Goal: Check status: Check status

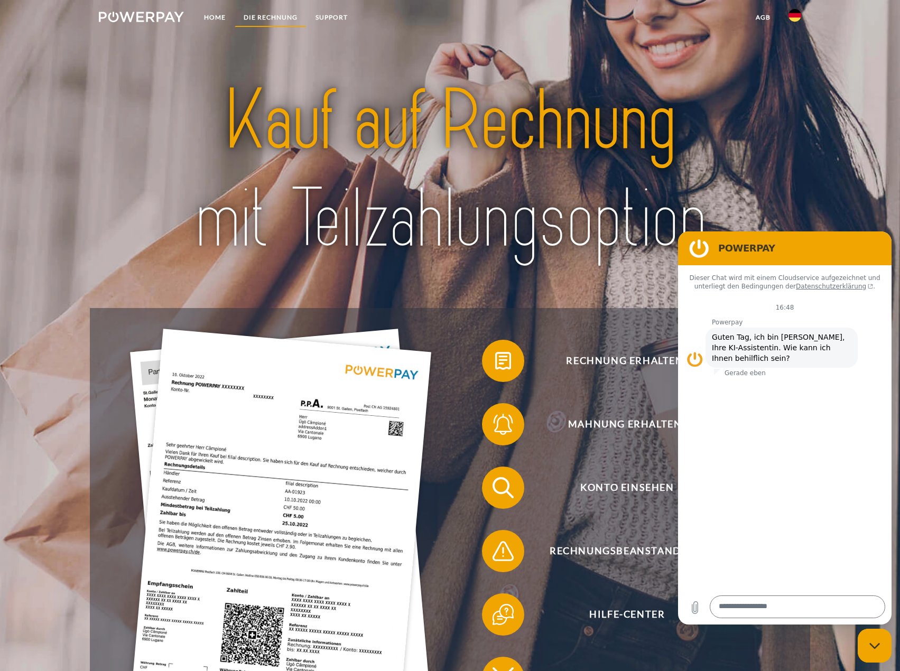
click at [275, 13] on link "DIE RECHNUNG" at bounding box center [271, 17] width 72 height 19
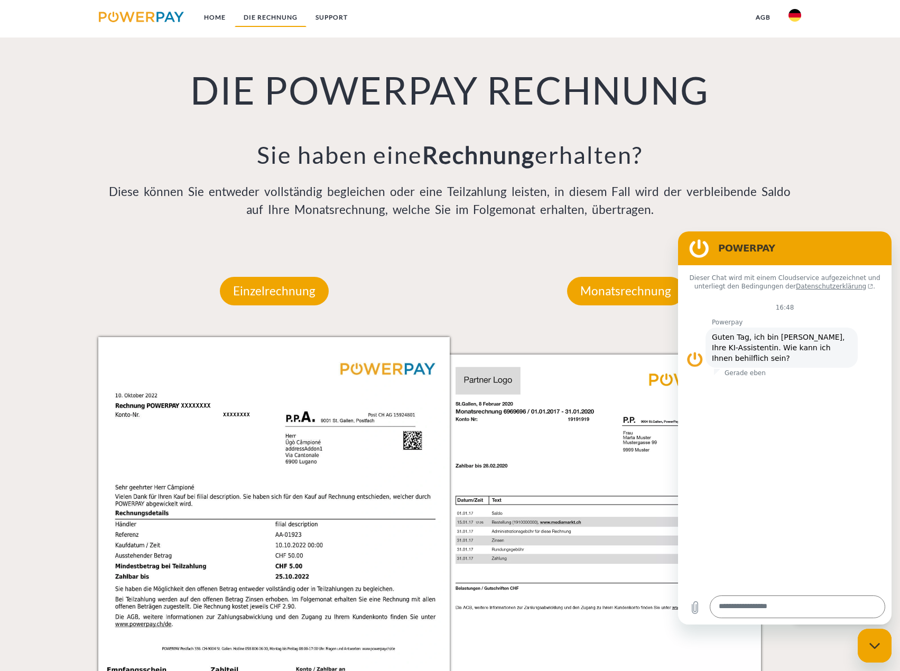
scroll to position [835, 0]
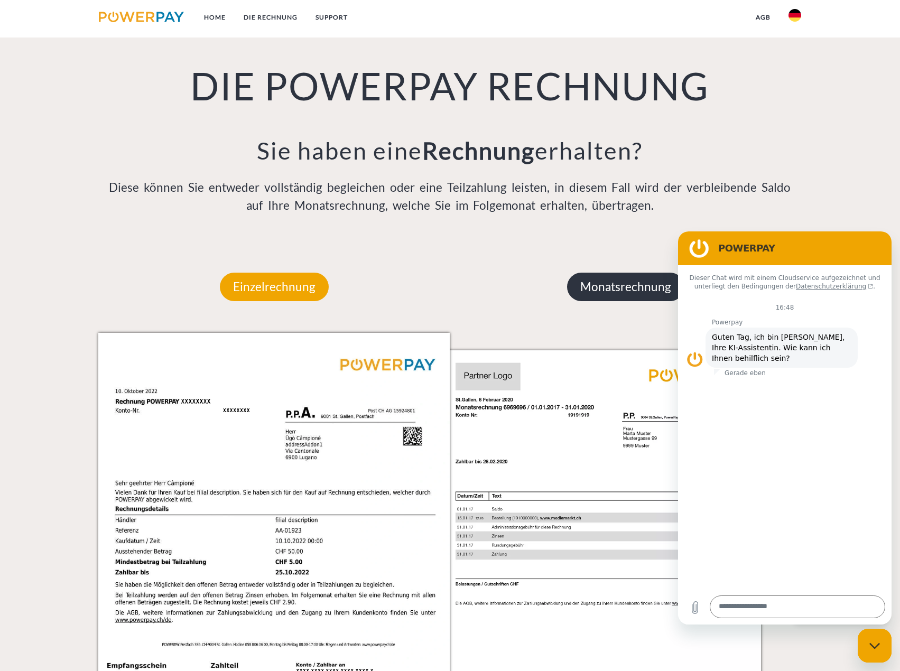
click at [658, 301] on p "Monatsrechnung" at bounding box center [625, 287] width 117 height 29
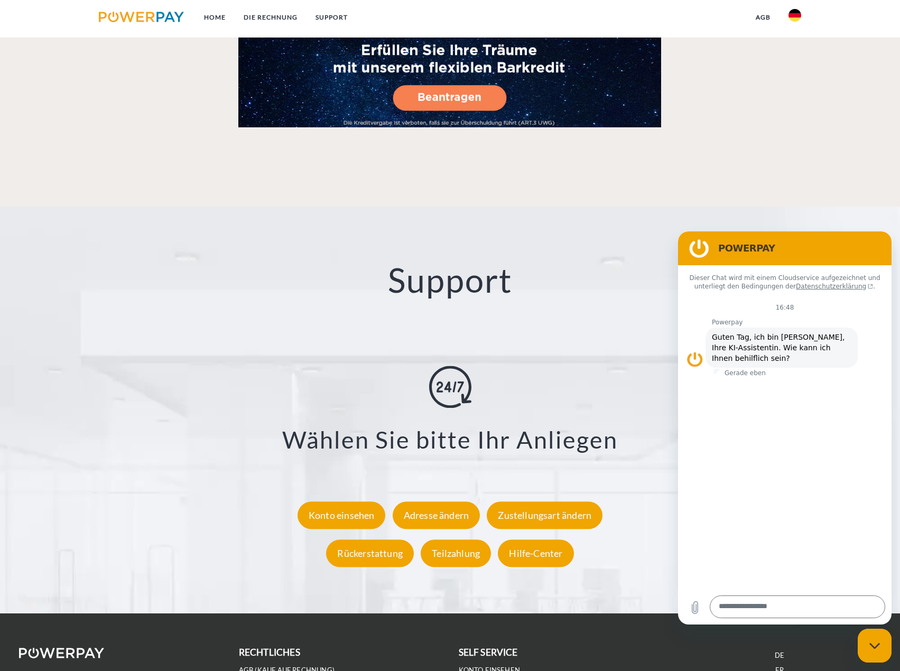
scroll to position [1887, 0]
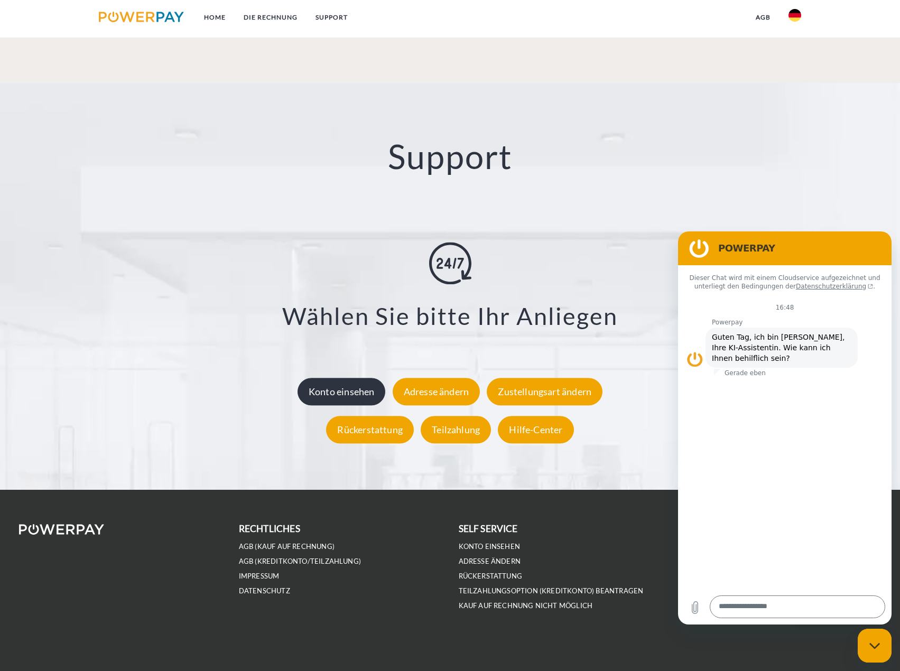
click at [372, 394] on div "Konto einsehen" at bounding box center [342, 391] width 88 height 27
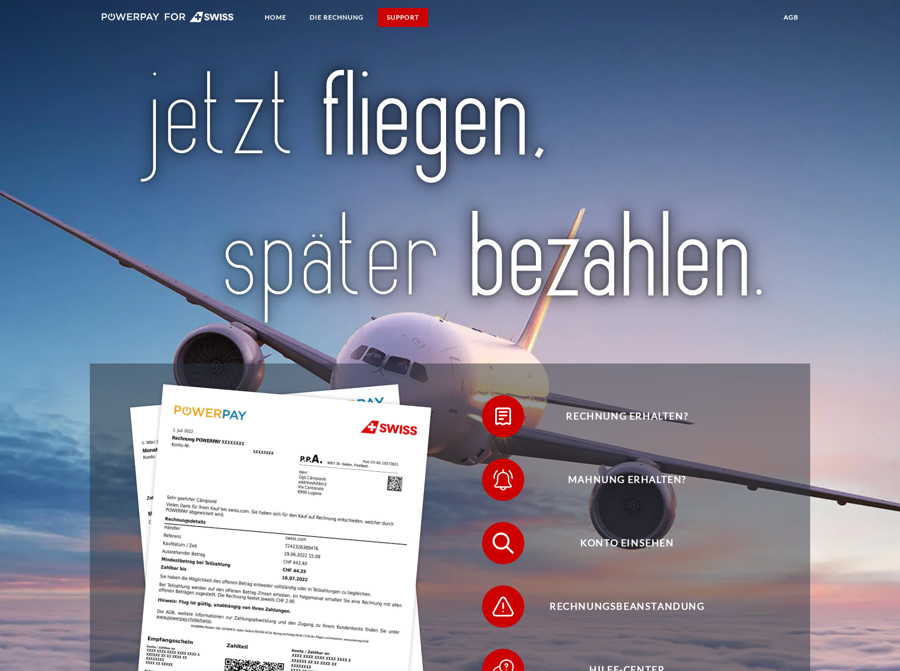
click at [403, 17] on link "SUPPORT" at bounding box center [403, 17] width 50 height 19
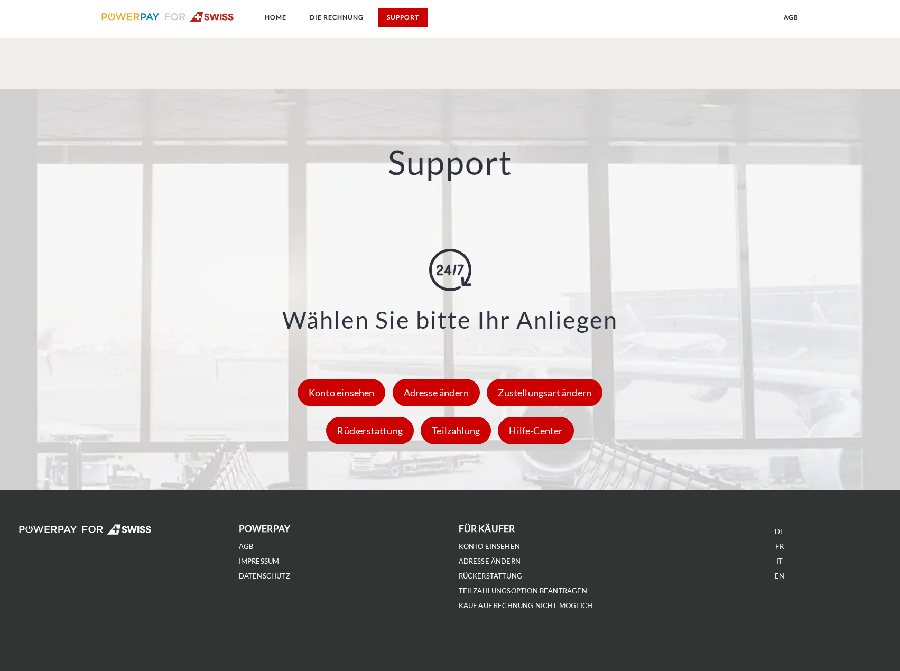
scroll to position [1417, 0]
click at [417, 13] on link "SUPPORT" at bounding box center [403, 17] width 50 height 19
click at [797, 20] on link "agb" at bounding box center [791, 17] width 33 height 19
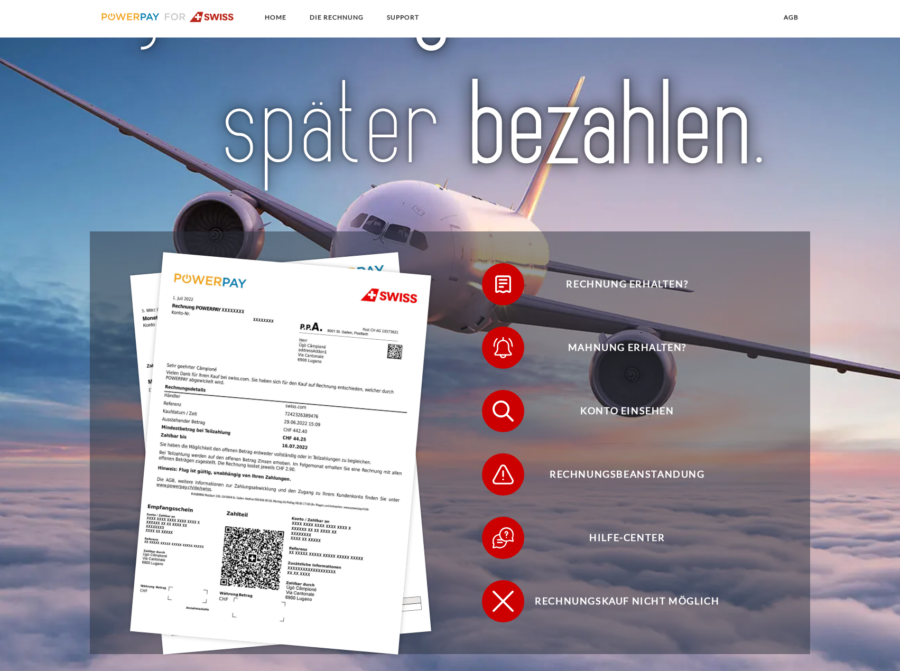
scroll to position [0, 0]
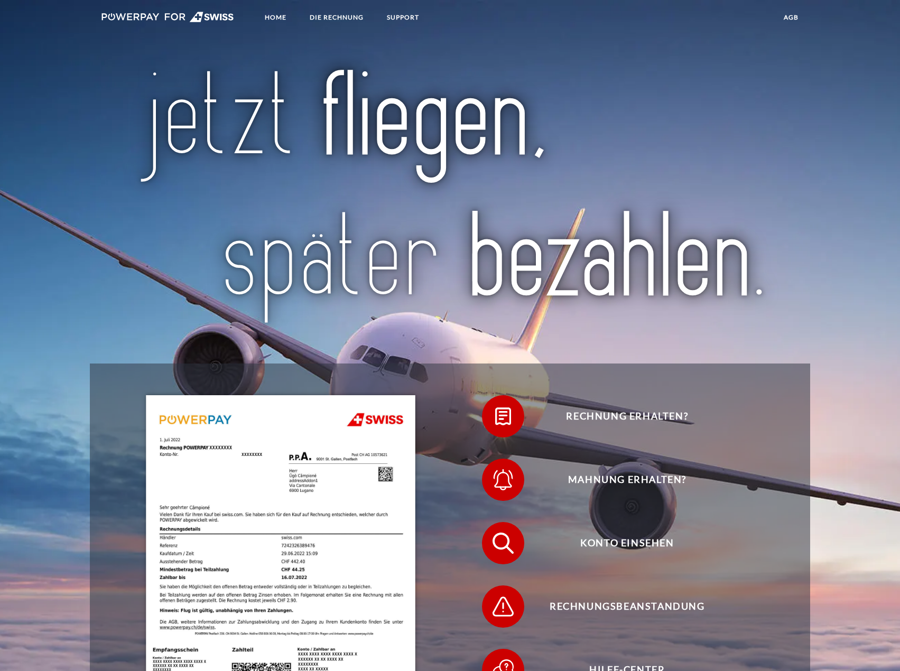
click at [144, 16] on img at bounding box center [167, 17] width 133 height 11
drag, startPoint x: 591, startPoint y: 94, endPoint x: 599, endPoint y: 93, distance: 8.0
click at [591, 94] on img at bounding box center [450, 198] width 633 height 262
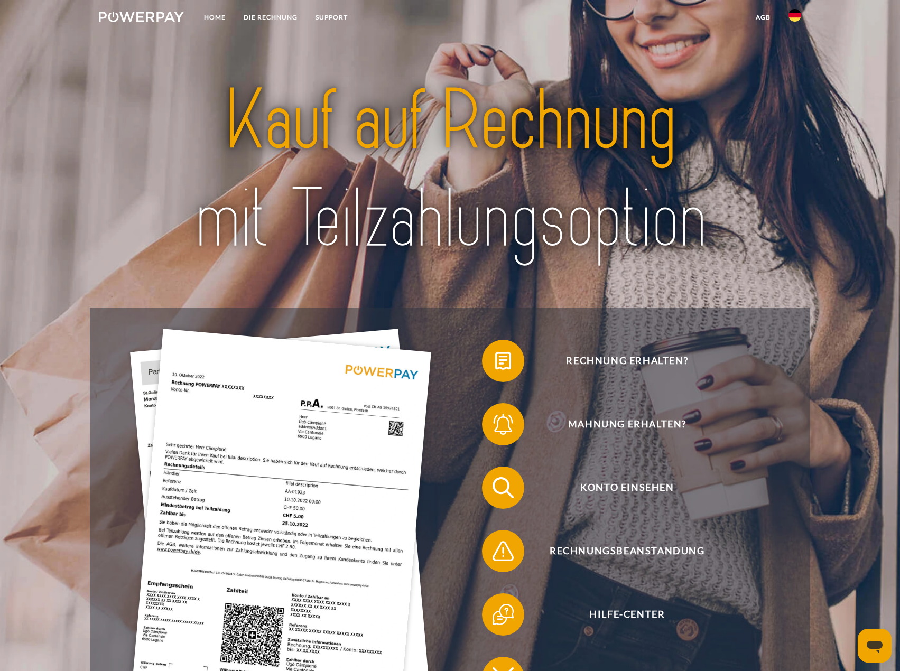
click at [294, 384] on img at bounding box center [280, 530] width 301 height 403
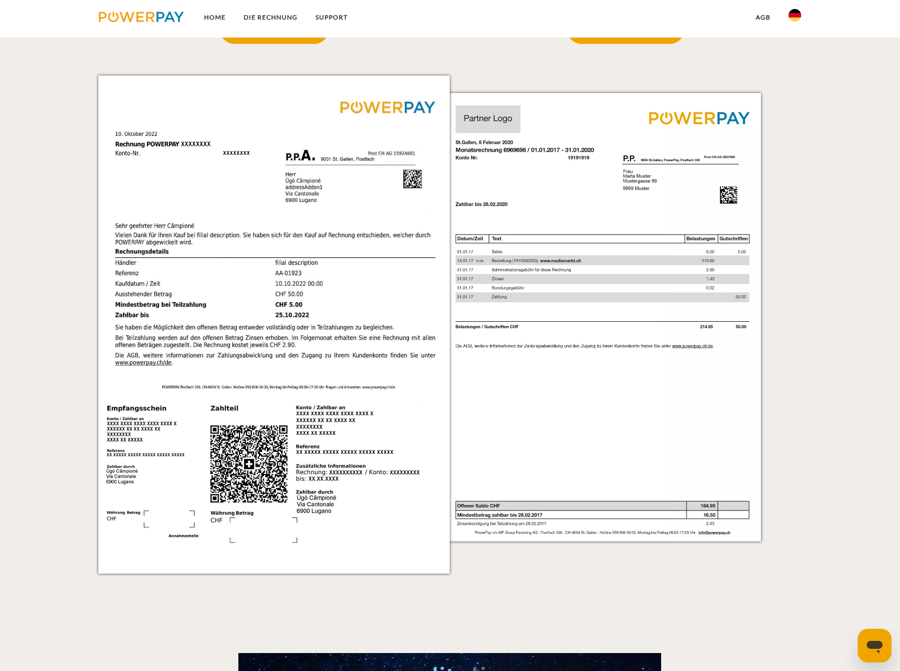
scroll to position [1093, 0]
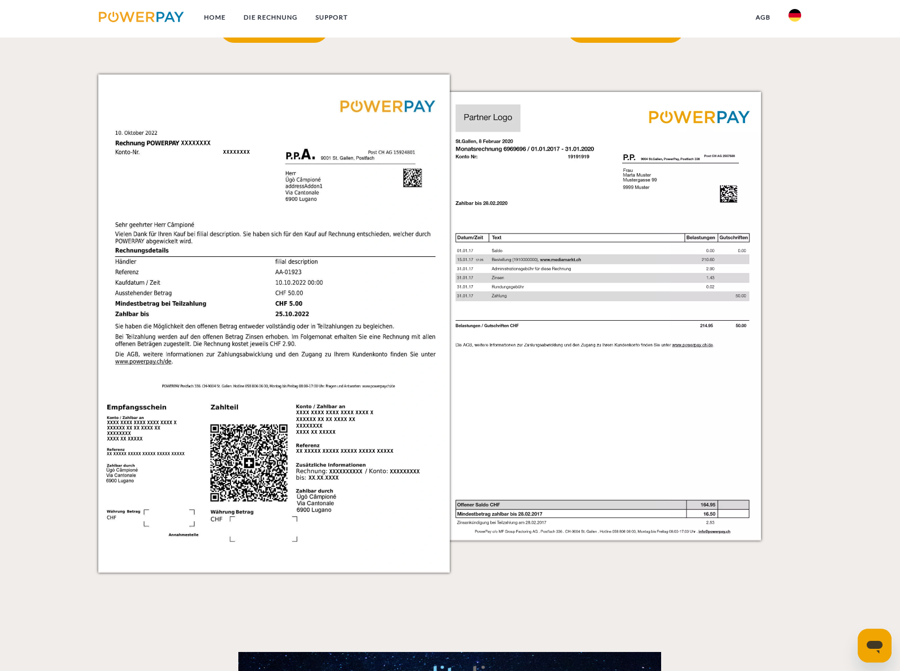
click at [668, 325] on img at bounding box center [621, 323] width 352 height 497
click at [701, 326] on img at bounding box center [621, 323] width 352 height 497
click at [629, 43] on p "Monatsrechnung" at bounding box center [625, 28] width 117 height 29
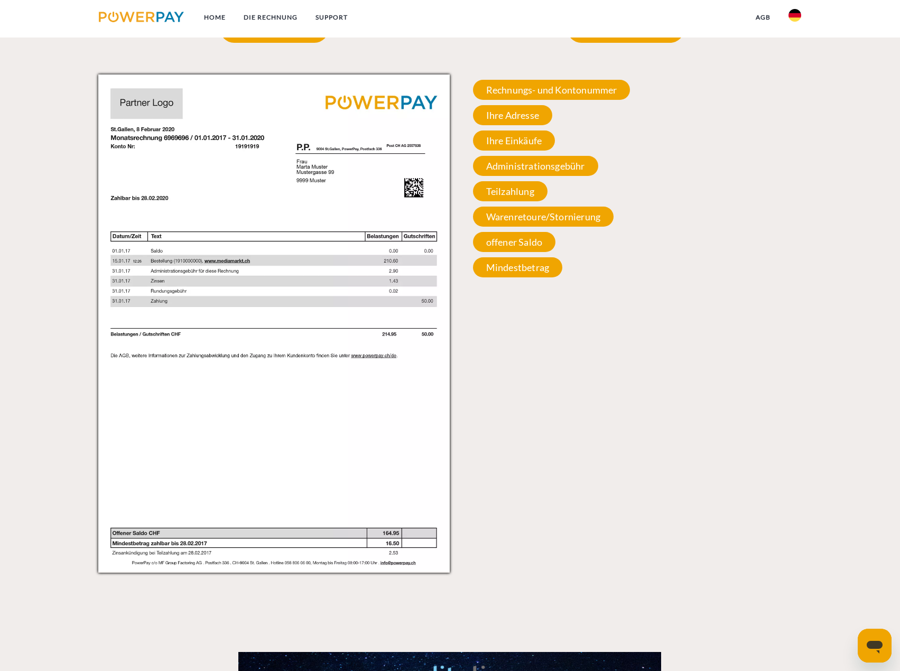
click at [321, 257] on img at bounding box center [274, 323] width 352 height 497
click at [557, 100] on span "Rechnungs- und Kontonummer" at bounding box center [552, 90] width 158 height 20
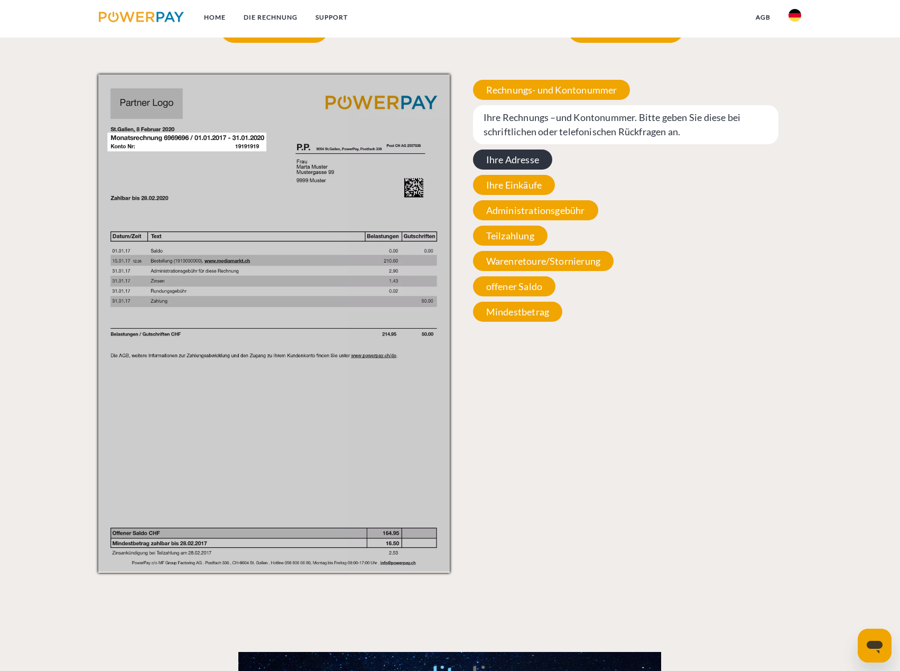
click at [505, 170] on span "Ihre Adresse" at bounding box center [512, 160] width 79 height 20
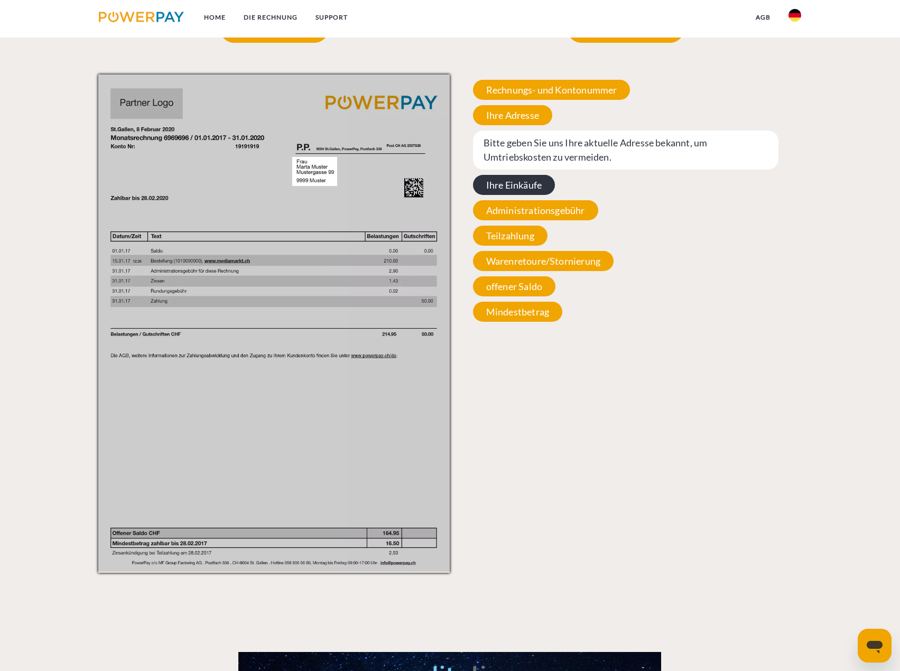
click at [506, 195] on span "Ihre Einkäufe" at bounding box center [514, 185] width 82 height 20
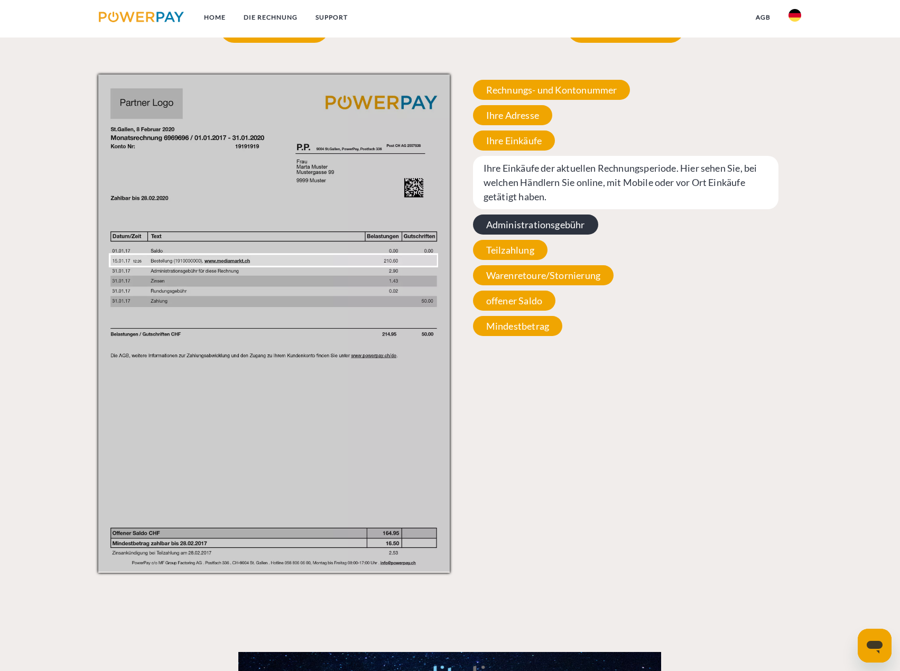
click at [516, 235] on span "Administrationsgebühr" at bounding box center [535, 225] width 125 height 20
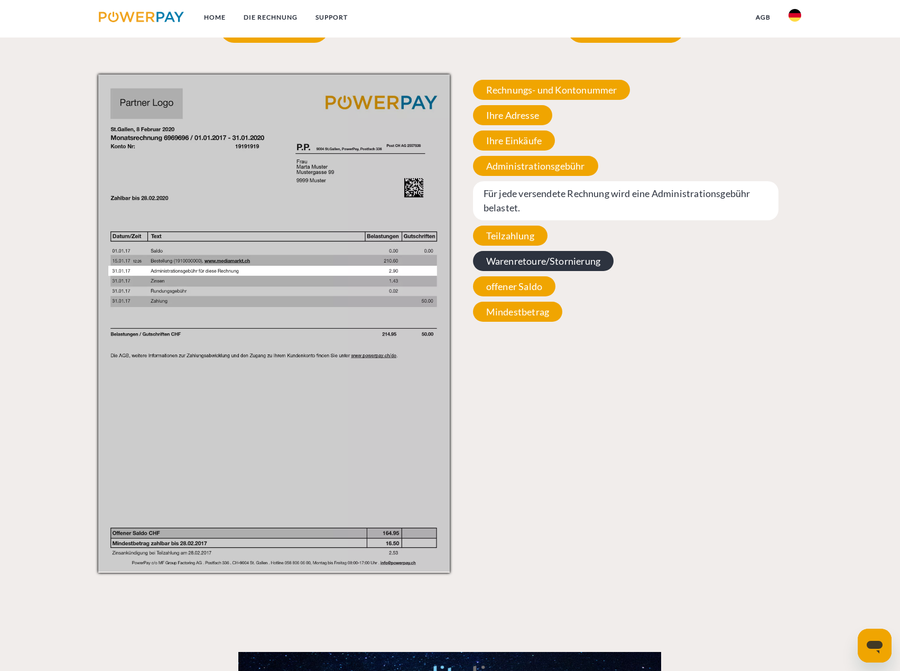
click at [511, 271] on span "Warenretoure/Stornierung" at bounding box center [543, 261] width 141 height 20
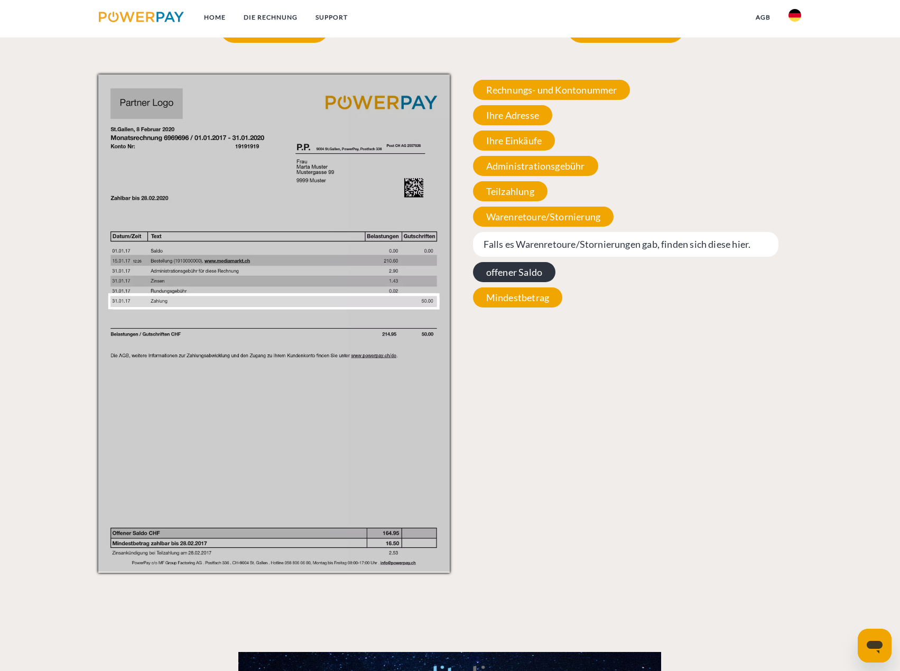
click at [506, 282] on span "offener Saldo" at bounding box center [514, 272] width 82 height 20
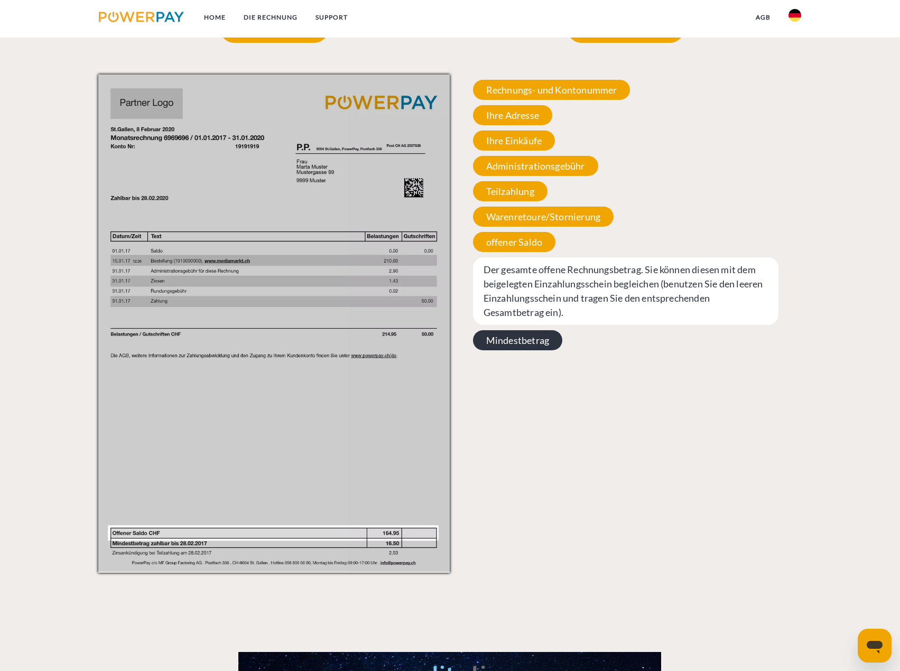
click at [513, 350] on span "Mindestbetrag" at bounding box center [517, 340] width 89 height 20
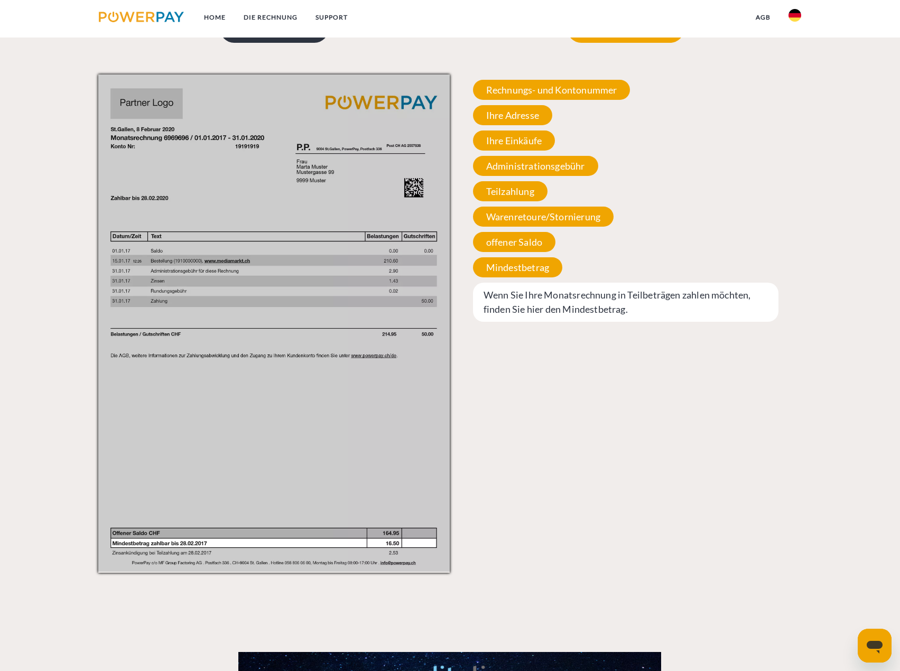
click at [260, 43] on p "Einzelrechnung" at bounding box center [274, 28] width 109 height 29
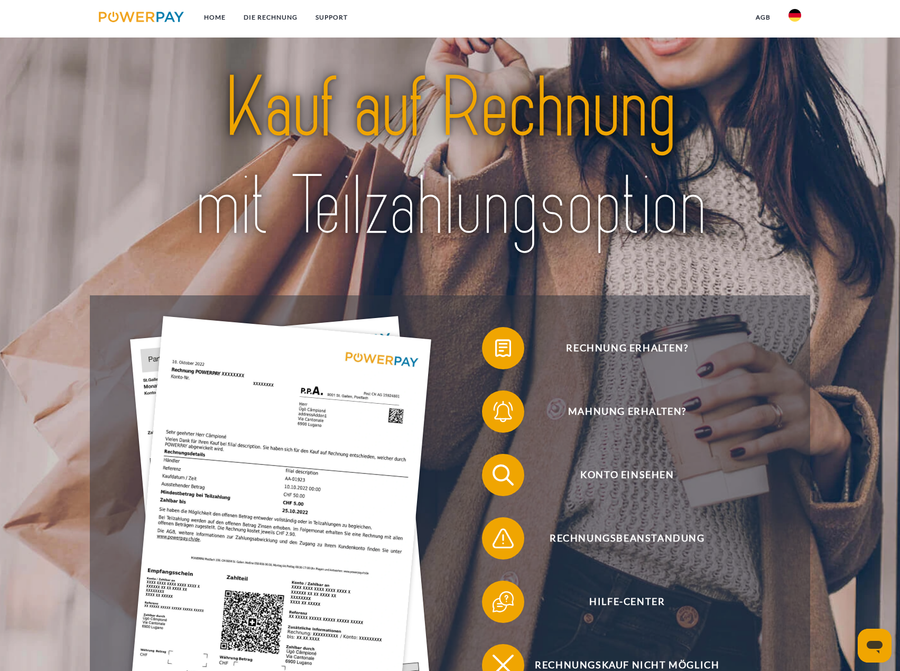
scroll to position [0, 0]
